Goal: Task Accomplishment & Management: Complete application form

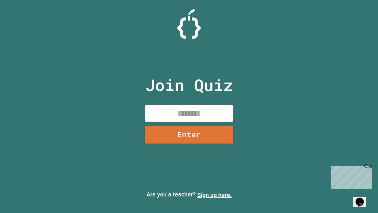
click at [215, 195] on link "Sign up here." at bounding box center [214, 194] width 35 height 7
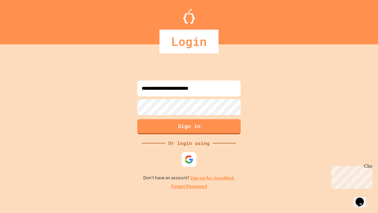
type input "**********"
